Goal: Task Accomplishment & Management: Use online tool/utility

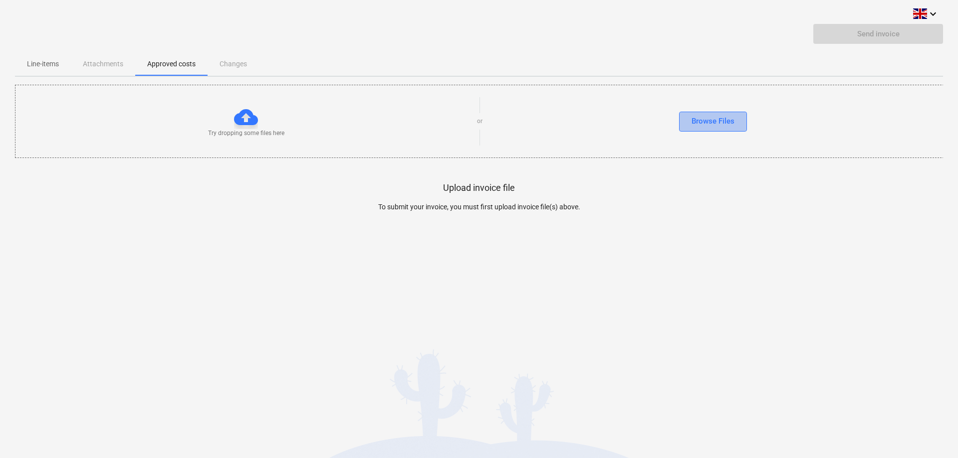
click at [701, 121] on div "Browse Files" at bounding box center [712, 121] width 43 height 13
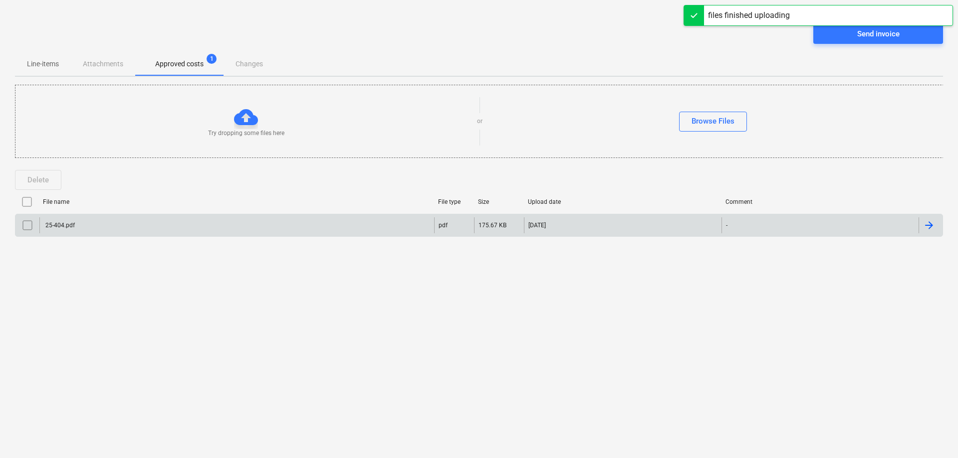
click at [54, 225] on div "25-404.pdf" at bounding box center [59, 225] width 31 height 7
click at [41, 59] on p "Line-items" at bounding box center [43, 64] width 32 height 10
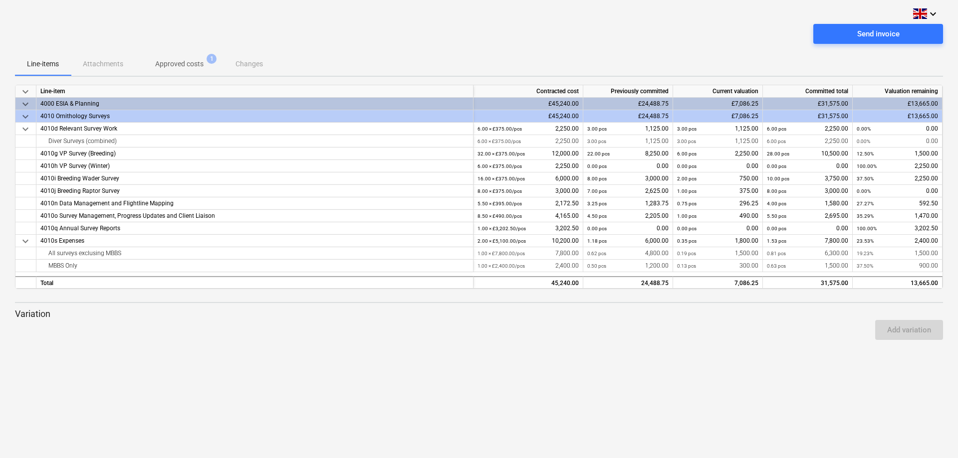
click at [191, 60] on p "Approved costs" at bounding box center [179, 64] width 48 height 10
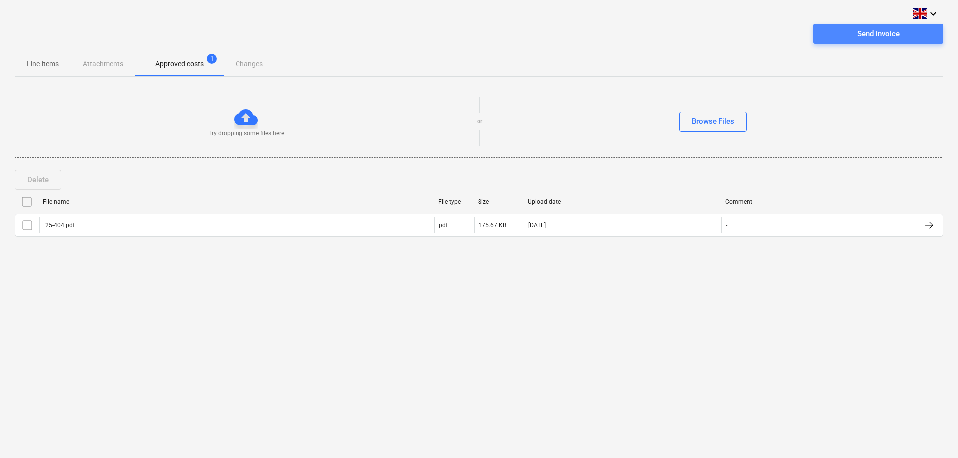
click at [844, 32] on span "Send invoice" at bounding box center [878, 33] width 106 height 13
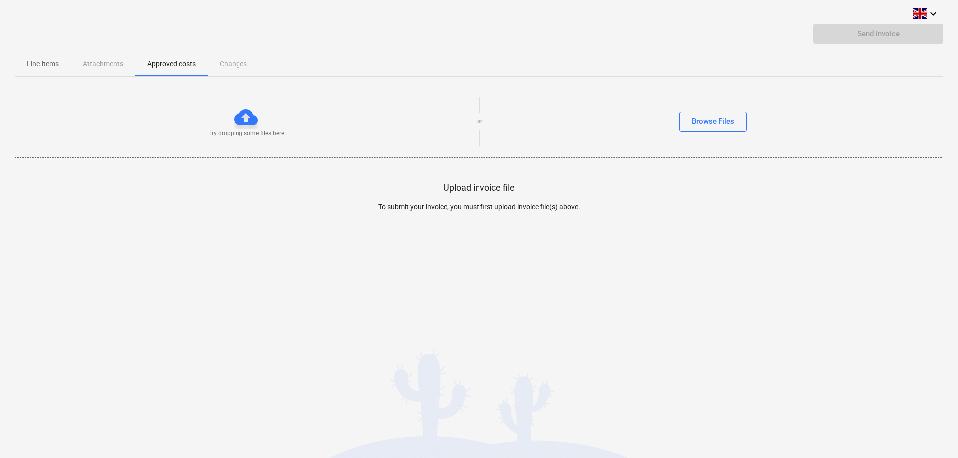
click at [49, 62] on p "Line-items" at bounding box center [43, 64] width 32 height 10
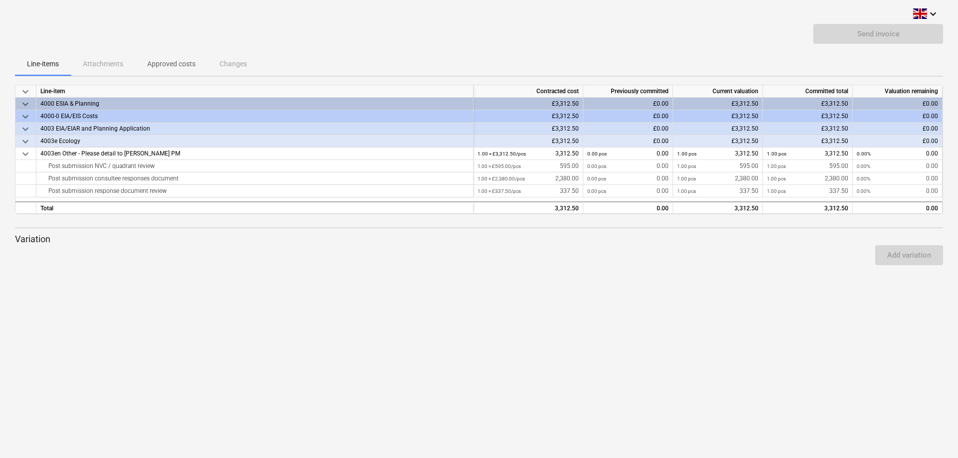
click at [159, 58] on span "Approved costs" at bounding box center [171, 64] width 72 height 16
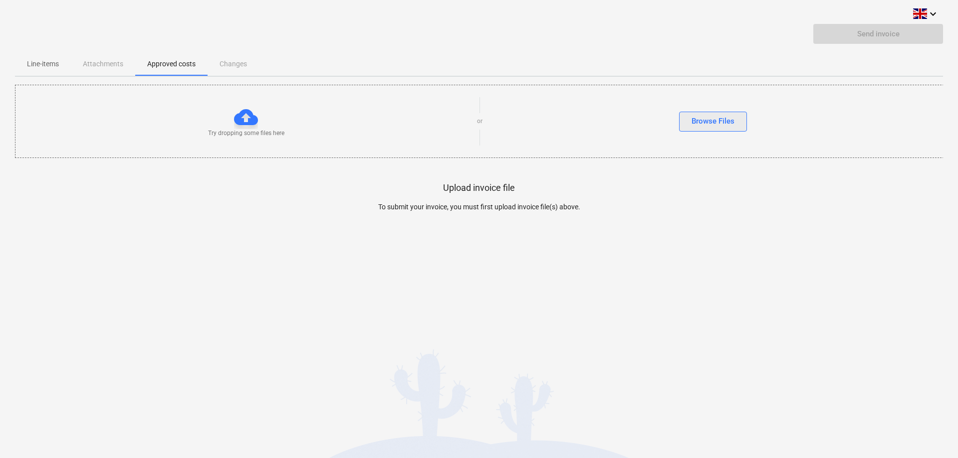
click at [696, 120] on div "Browse Files" at bounding box center [712, 121] width 43 height 13
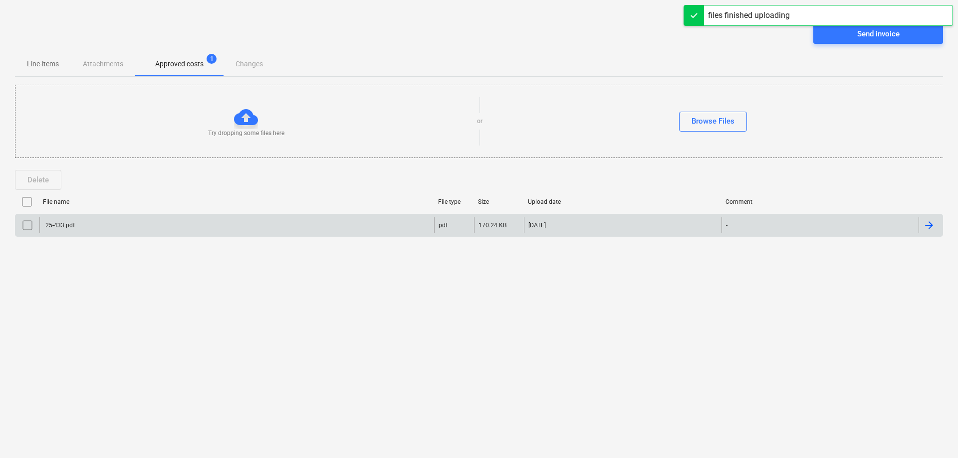
click at [83, 226] on div "25-433.pdf" at bounding box center [236, 225] width 395 height 16
click at [185, 222] on div "25-433.pdf" at bounding box center [236, 225] width 395 height 16
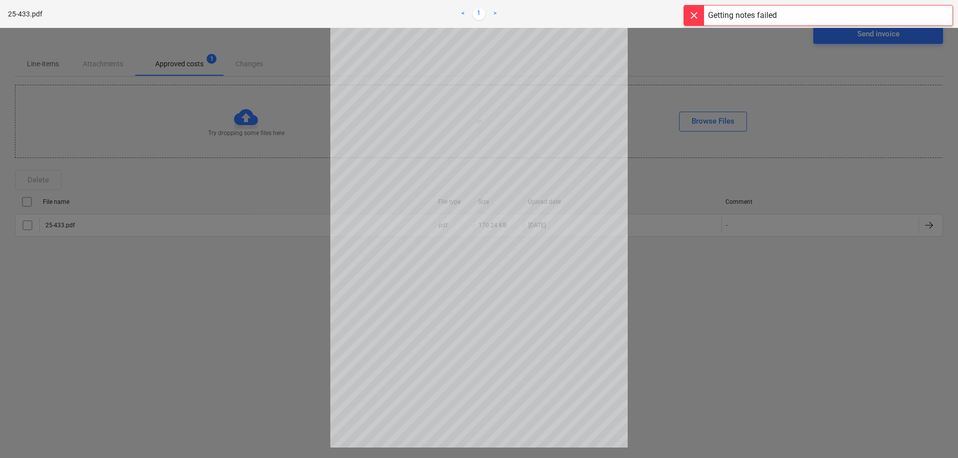
click at [736, 367] on div at bounding box center [479, 243] width 958 height 430
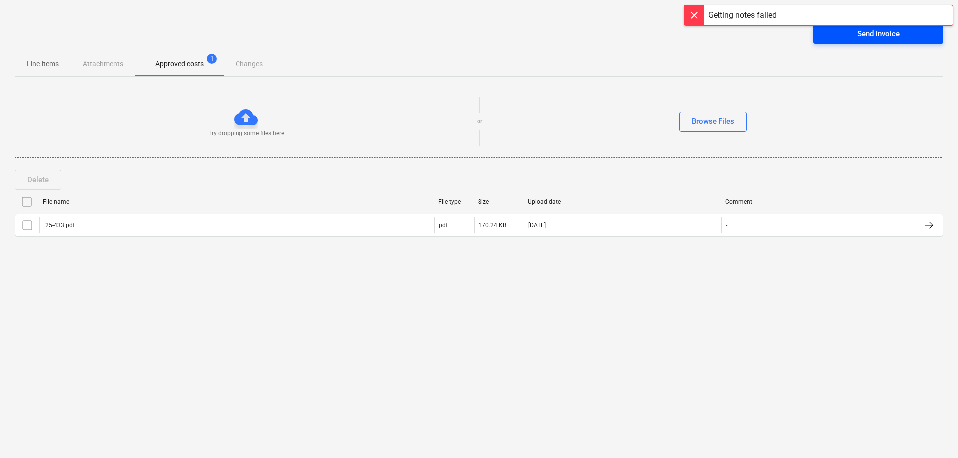
click at [848, 33] on span "Send invoice" at bounding box center [878, 33] width 106 height 13
